Goal: Information Seeking & Learning: Understand process/instructions

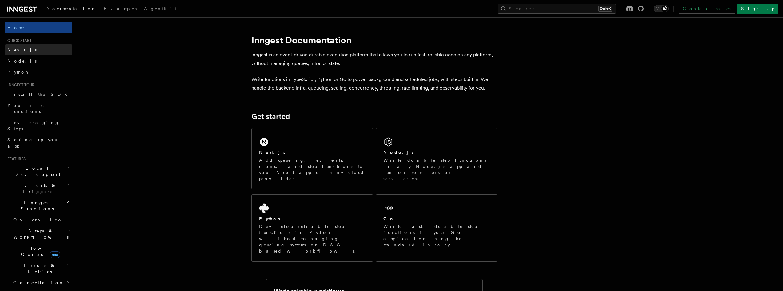
click at [24, 52] on link "Next.js" at bounding box center [38, 49] width 67 height 11
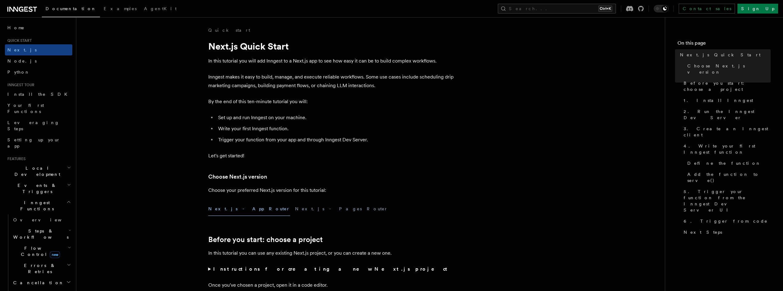
click at [235, 211] on button "Next.js - App Router" at bounding box center [249, 209] width 82 height 14
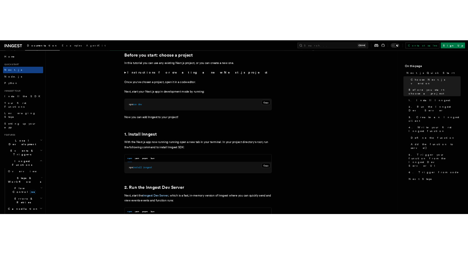
scroll to position [215, 0]
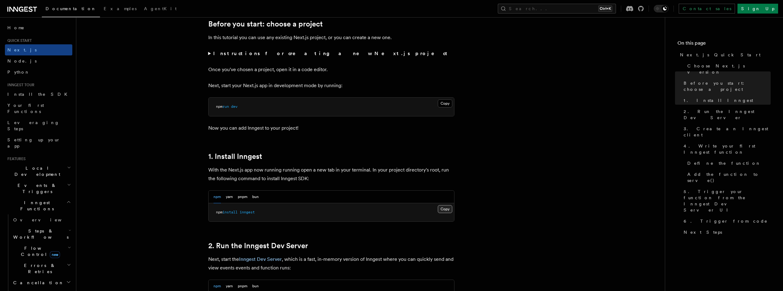
click at [446, 210] on button "Copy Copied" at bounding box center [445, 209] width 14 height 8
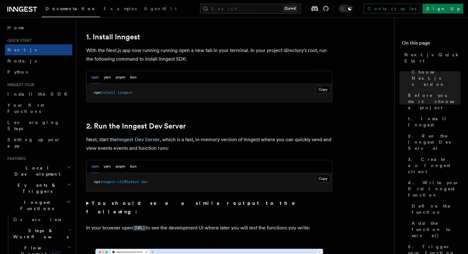
scroll to position [338, 0]
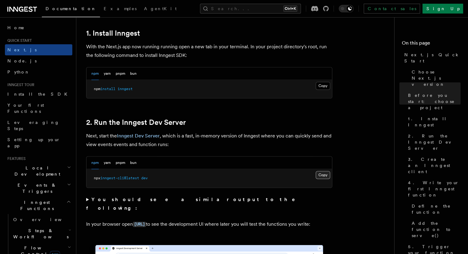
click at [326, 174] on button "Copy Copied" at bounding box center [323, 175] width 14 height 8
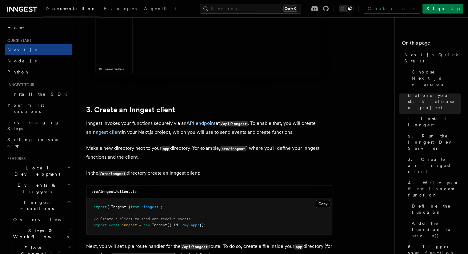
scroll to position [646, 0]
click at [320, 204] on button "Copy Copied" at bounding box center [323, 204] width 14 height 8
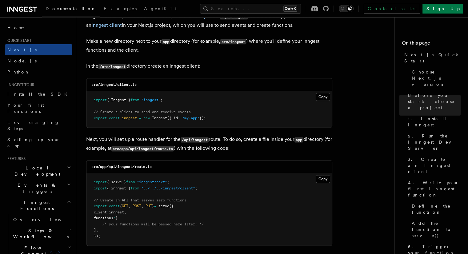
scroll to position [769, 0]
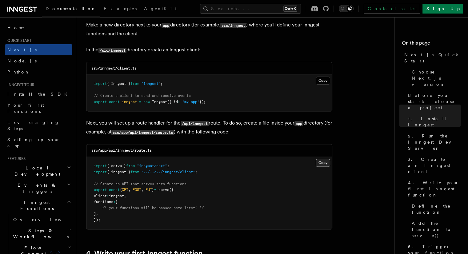
click at [327, 163] on button "Copy Copied" at bounding box center [323, 163] width 14 height 8
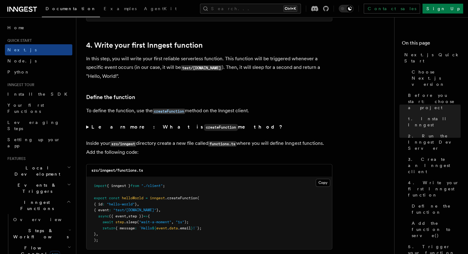
scroll to position [1046, 0]
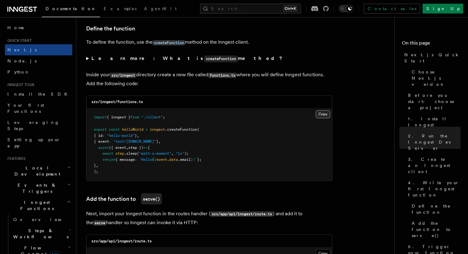
click at [322, 117] on button "Copy Copied" at bounding box center [323, 114] width 14 height 8
click at [5, 0] on div "Documentation Examples AgentKit Search... Ctrl+K Contact sales Sign Up" at bounding box center [234, 8] width 468 height 17
